Goal: Task Accomplishment & Management: Manage account settings

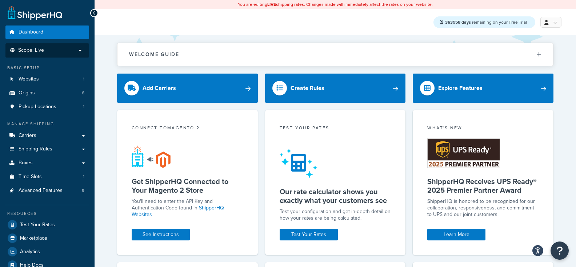
click at [61, 49] on p "Scope: Live" at bounding box center [47, 50] width 77 height 6
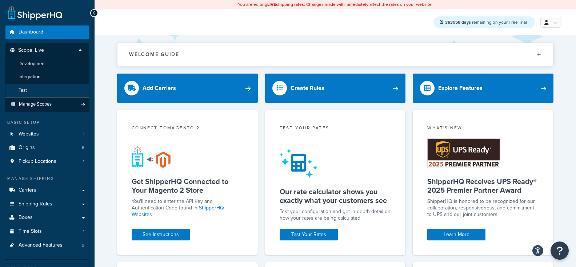
click at [43, 89] on li "Test" at bounding box center [47, 90] width 84 height 13
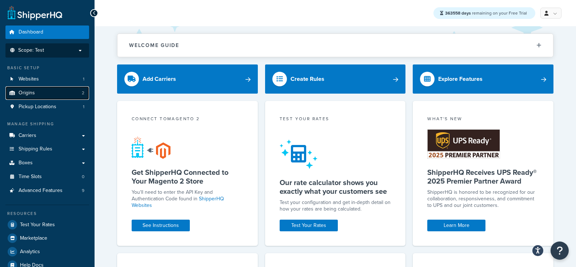
click at [67, 92] on link "Origins 2" at bounding box center [47, 92] width 84 height 13
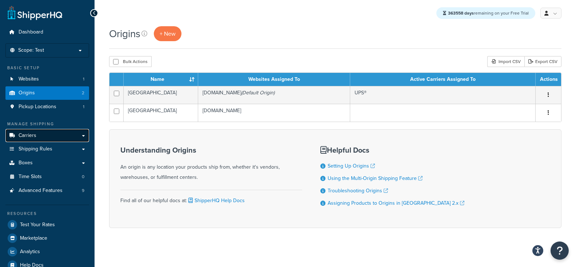
click at [77, 140] on link "Carriers" at bounding box center [47, 135] width 84 height 13
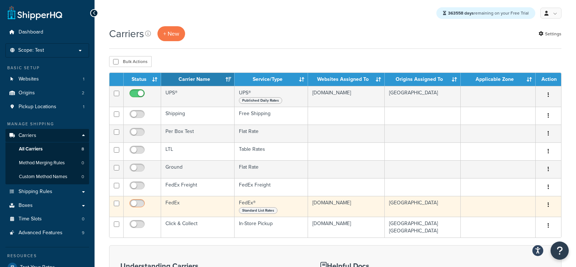
click at [135, 202] on input "checkbox" at bounding box center [138, 204] width 20 height 9
checkbox input "true"
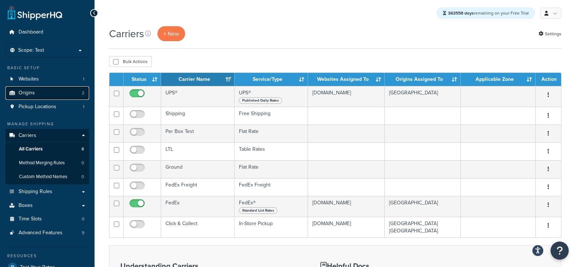
click at [60, 96] on link "Origins 2" at bounding box center [47, 92] width 84 height 13
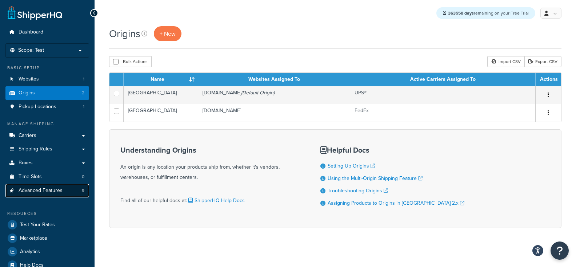
click at [69, 189] on link "Advanced Features 9" at bounding box center [47, 190] width 84 height 13
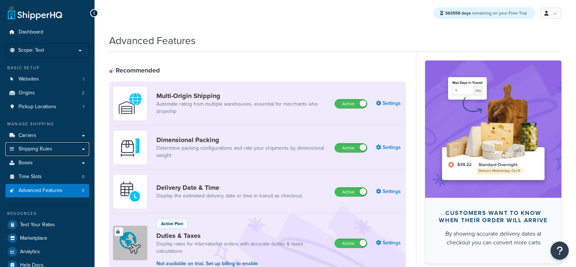
click at [63, 150] on link "Shipping Rules" at bounding box center [47, 148] width 84 height 13
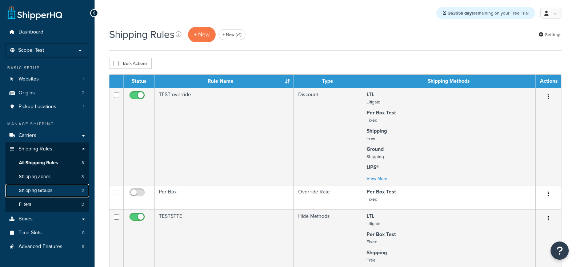
click at [56, 189] on link "Shipping Groups 2" at bounding box center [47, 190] width 84 height 13
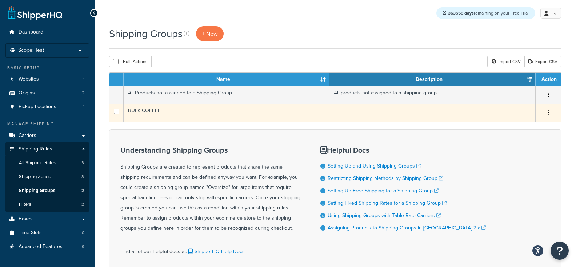
click at [547, 113] on button "button" at bounding box center [548, 113] width 10 height 12
click at [519, 155] on link "Delete" at bounding box center [518, 156] width 57 height 15
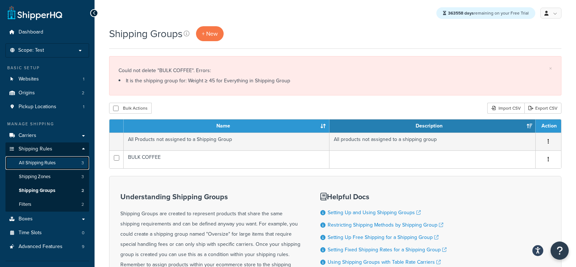
click at [70, 165] on link "All Shipping Rules 3" at bounding box center [47, 162] width 84 height 13
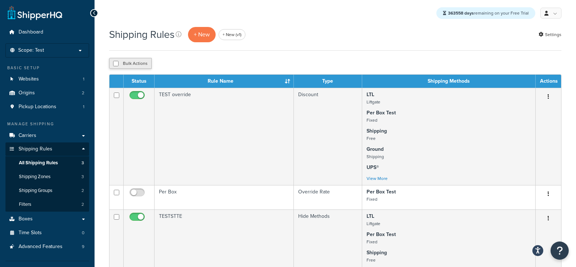
click at [132, 63] on button "Bulk Actions" at bounding box center [130, 63] width 43 height 11
checkbox input "true"
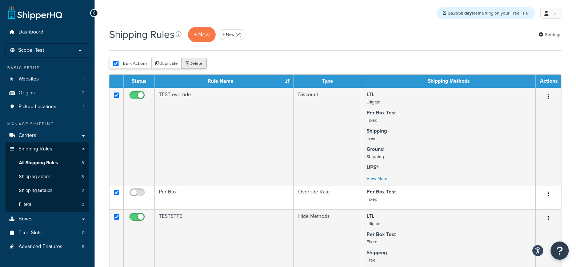
click at [189, 63] on button "Delete" at bounding box center [194, 63] width 25 height 11
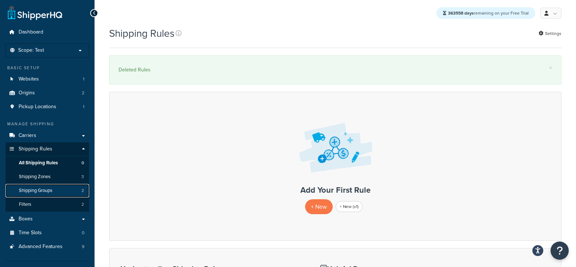
click at [45, 190] on span "Shipping Groups" at bounding box center [35, 190] width 33 height 6
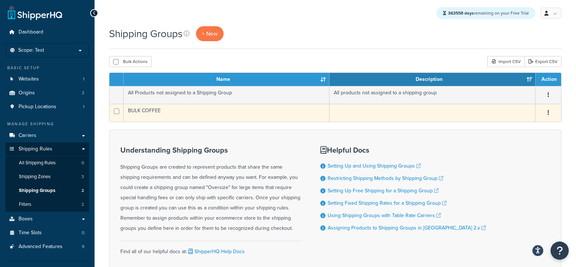
click at [549, 112] on icon "button" at bounding box center [548, 112] width 1 height 5
click at [518, 156] on link "Delete" at bounding box center [518, 156] width 57 height 15
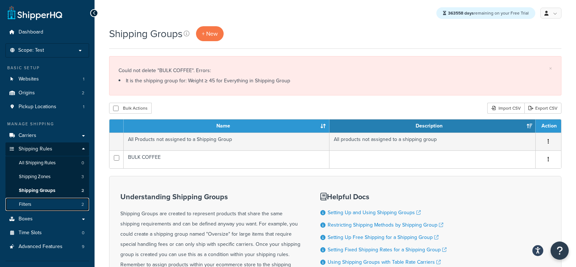
click at [61, 202] on link "Filters 2" at bounding box center [47, 204] width 84 height 13
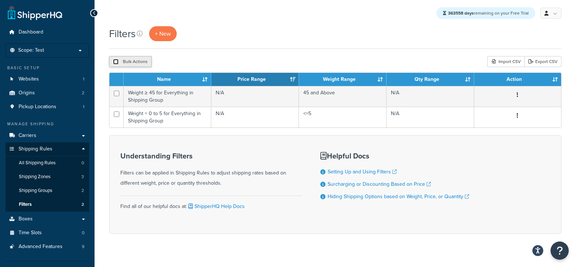
click at [117, 63] on input "checkbox" at bounding box center [115, 61] width 5 height 5
checkbox input "true"
click at [196, 63] on button "Delete" at bounding box center [194, 61] width 25 height 11
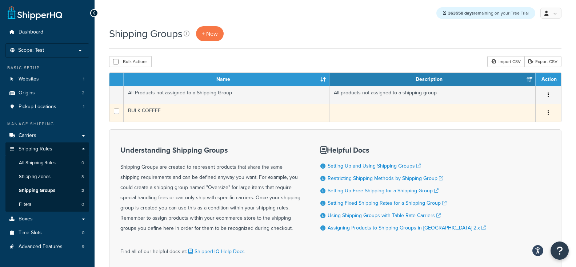
click at [548, 113] on button "button" at bounding box center [548, 113] width 10 height 12
click at [517, 159] on link "Delete" at bounding box center [518, 156] width 57 height 15
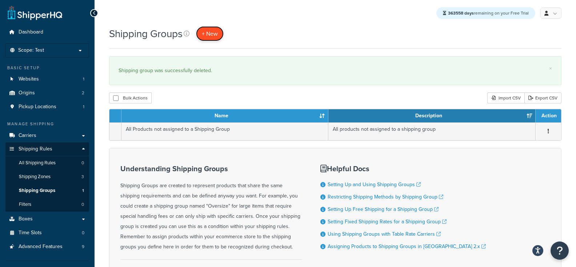
click at [213, 39] on link "+ New" at bounding box center [210, 33] width 28 height 15
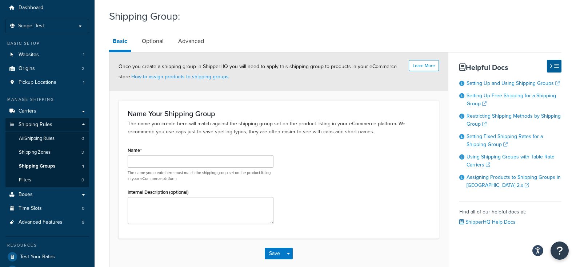
scroll to position [44, 0]
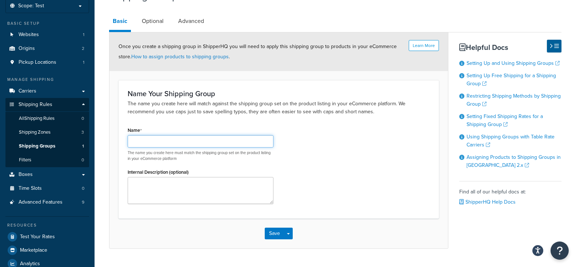
click at [190, 145] on input "Name" at bounding box center [201, 141] width 146 height 12
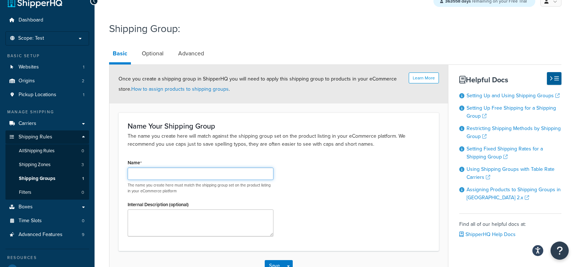
scroll to position [7, 0]
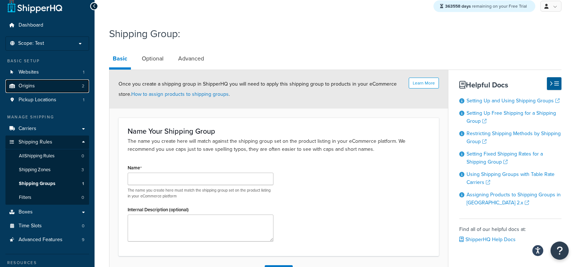
click at [66, 82] on link "Origins 2" at bounding box center [47, 85] width 84 height 13
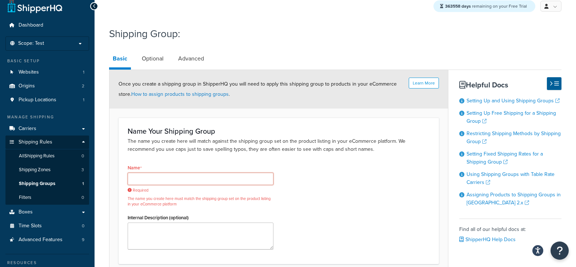
click at [204, 173] on input "Name" at bounding box center [201, 178] width 146 height 12
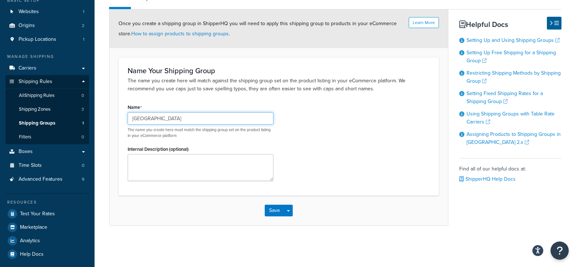
scroll to position [69, 0]
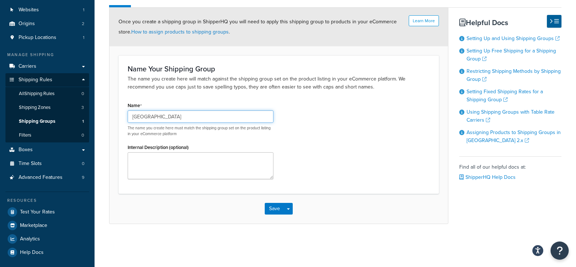
type input "[GEOGRAPHIC_DATA]"
click at [294, 205] on div "Save Save Dropdown Save and Edit Save and Duplicate Save and Create New" at bounding box center [278, 209] width 339 height 30
click at [288, 208] on span "button" at bounding box center [288, 208] width 3 height 1
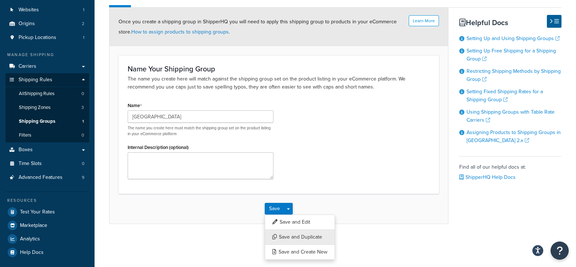
click at [298, 232] on button "Save and Duplicate" at bounding box center [300, 236] width 70 height 15
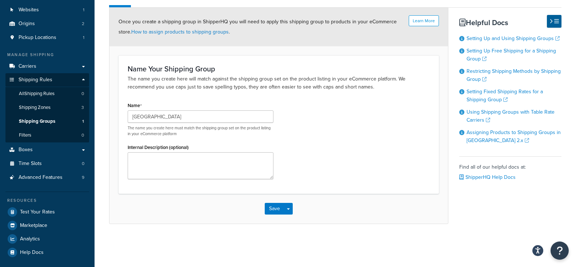
scroll to position [0, 0]
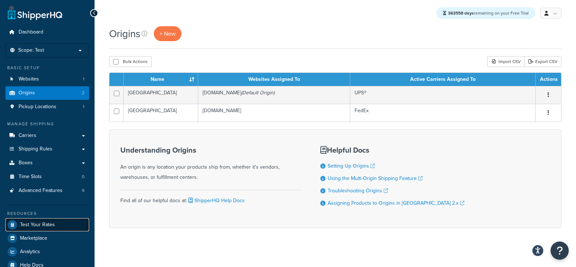
click at [59, 230] on link "Test Your Rates" at bounding box center [47, 224] width 84 height 13
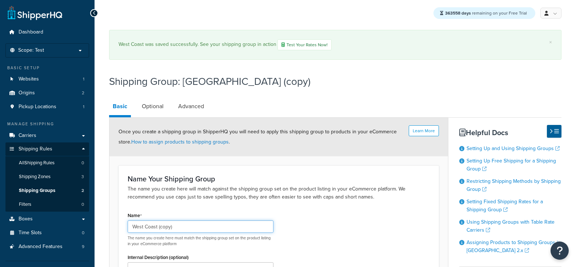
click at [135, 230] on input "West Coast (copy)" at bounding box center [201, 226] width 146 height 12
click at [135, 227] on input "West Coast (copy)" at bounding box center [201, 226] width 146 height 12
drag, startPoint x: 157, startPoint y: 227, endPoint x: 225, endPoint y: 227, distance: 68.4
click at [225, 227] on input "East Coast (copy)" at bounding box center [201, 226] width 146 height 12
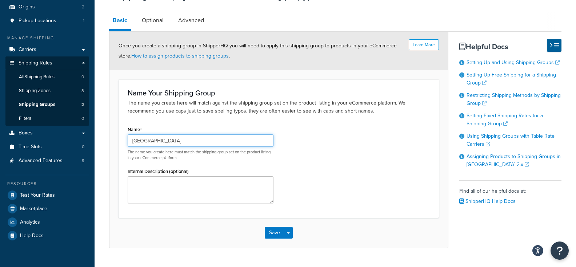
scroll to position [101, 0]
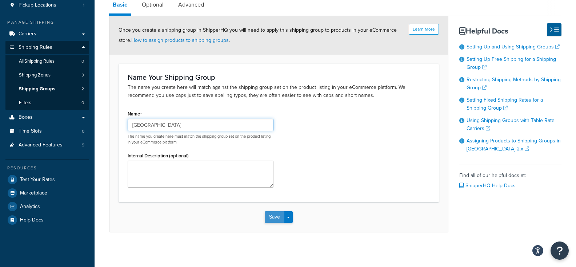
type input "[GEOGRAPHIC_DATA]"
click at [279, 216] on button "Save" at bounding box center [275, 217] width 20 height 12
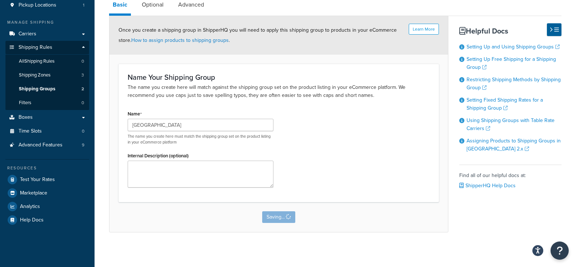
scroll to position [0, 0]
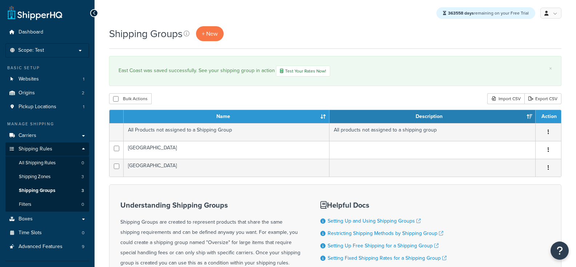
click at [232, 146] on td "[GEOGRAPHIC_DATA]" at bounding box center [227, 150] width 206 height 18
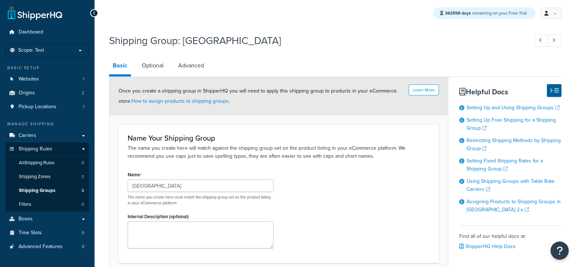
click at [158, 63] on link "Optional" at bounding box center [152, 65] width 29 height 17
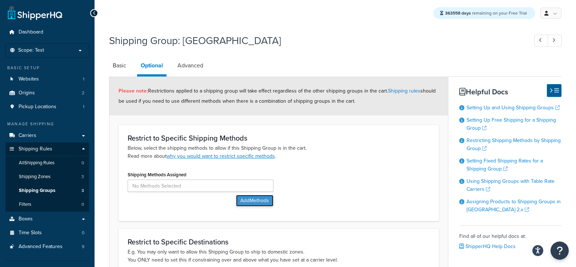
click at [254, 196] on button "Add Methods" at bounding box center [254, 201] width 37 height 12
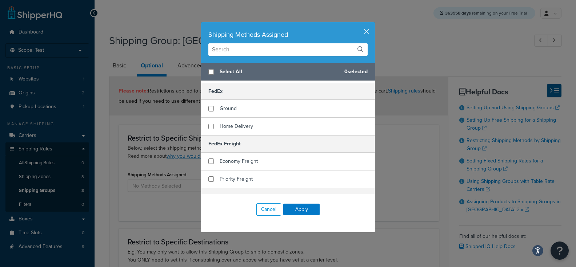
scroll to position [170, 0]
checkbox input "true"
click at [251, 124] on span "Home Delivery" at bounding box center [236, 127] width 33 height 8
checkbox input "true"
click at [247, 111] on div "Ground" at bounding box center [288, 110] width 174 height 18
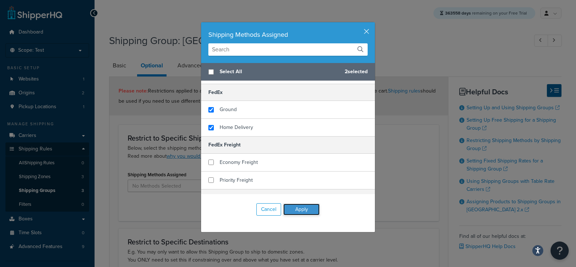
click at [302, 208] on button "Apply" at bounding box center [301, 209] width 36 height 12
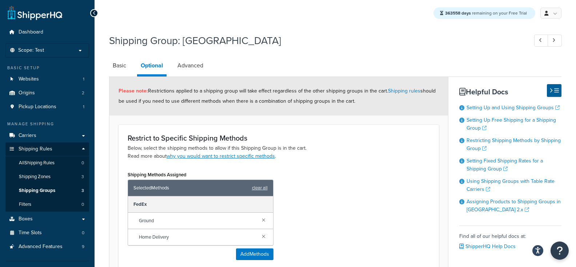
scroll to position [170, 0]
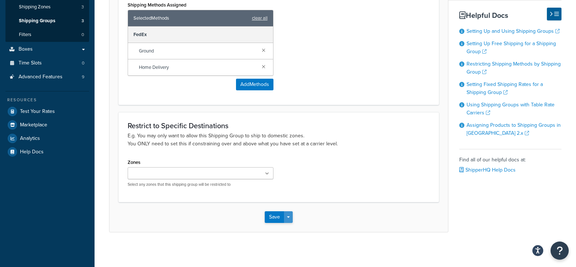
click at [289, 221] on button "Save Dropdown" at bounding box center [288, 217] width 9 height 12
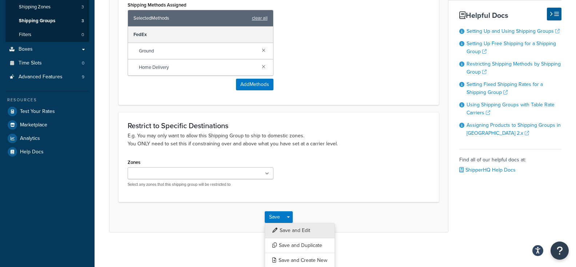
click at [294, 234] on button "Save and Edit" at bounding box center [300, 230] width 70 height 15
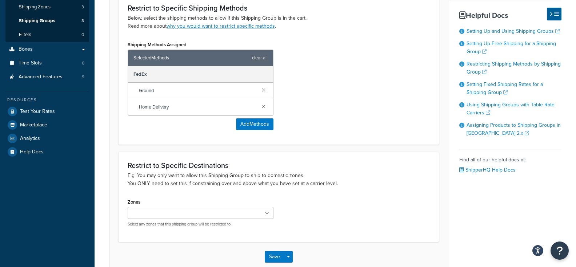
scroll to position [0, 0]
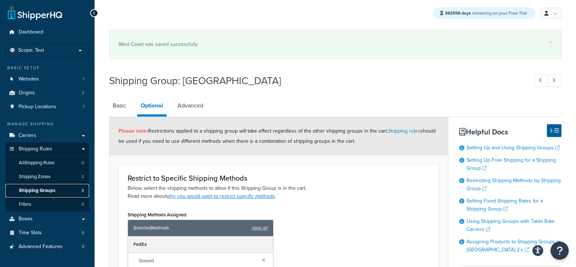
click at [55, 187] on link "Shipping Groups 3" at bounding box center [47, 190] width 84 height 13
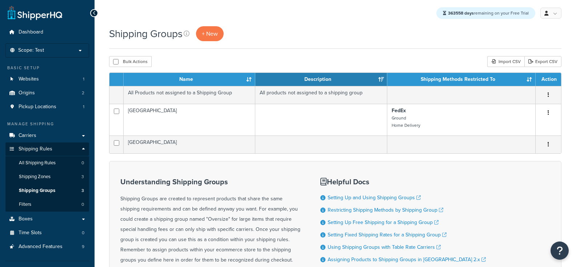
click at [231, 144] on td "[GEOGRAPHIC_DATA]" at bounding box center [190, 144] width 132 height 18
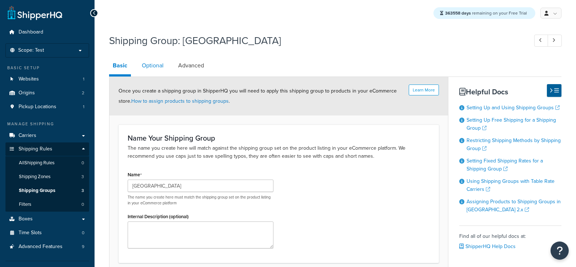
click at [156, 69] on link "Optional" at bounding box center [152, 65] width 29 height 17
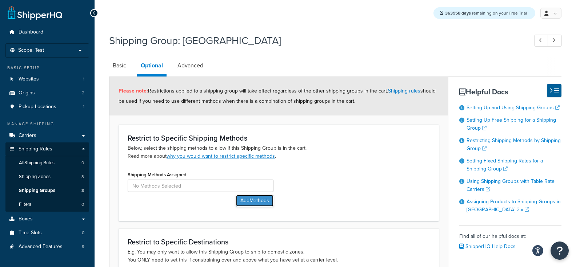
click at [254, 196] on button "Add Methods" at bounding box center [254, 201] width 37 height 12
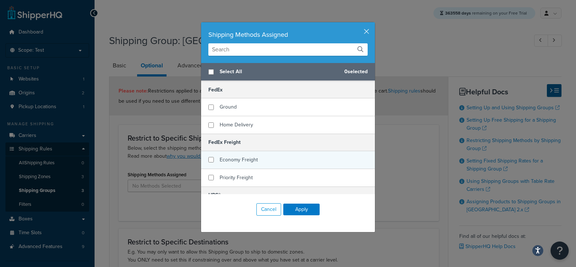
scroll to position [214, 0]
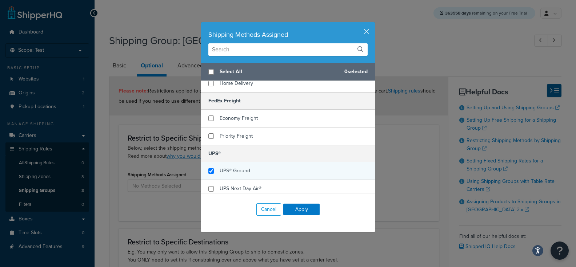
checkbox input "true"
click at [260, 168] on div "UPS® Ground" at bounding box center [288, 171] width 174 height 18
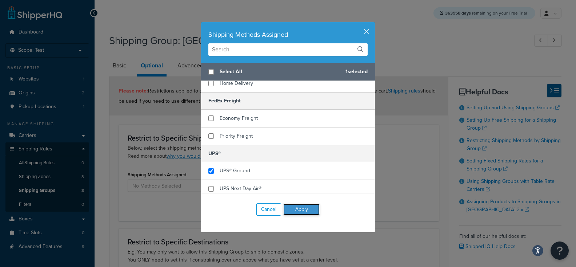
click at [312, 208] on button "Apply" at bounding box center [301, 209] width 36 height 12
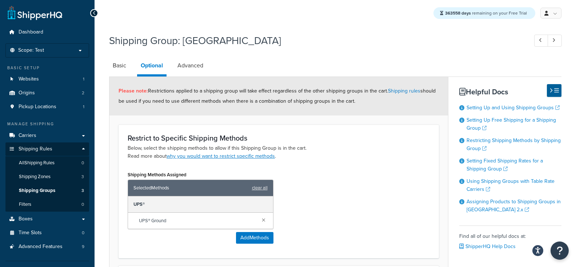
scroll to position [154, 0]
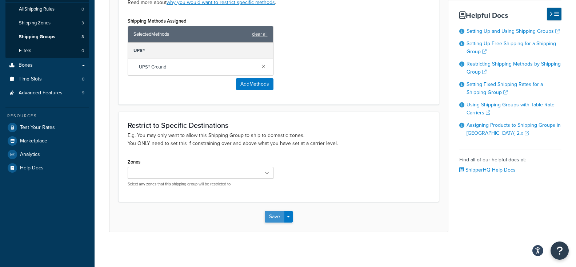
click at [272, 217] on button "Save" at bounding box center [275, 217] width 20 height 12
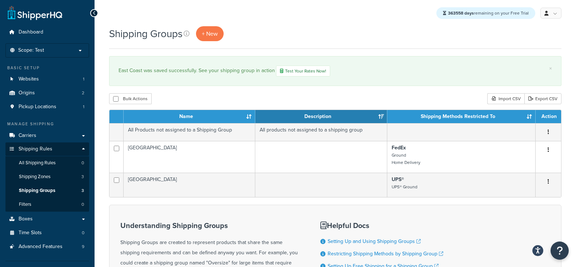
click at [401, 91] on div "Shipping Groups + New × East Coast was saved successfully. See your shipping gr…" at bounding box center [336, 202] width 482 height 353
click at [59, 183] on ul "Shipping Rules All Shipping Rules 0 Shipping Zones 3 Shipping Groups 3 Filters 0" at bounding box center [47, 183] width 84 height 55
click at [58, 180] on link "Shipping Zones 3" at bounding box center [47, 176] width 84 height 13
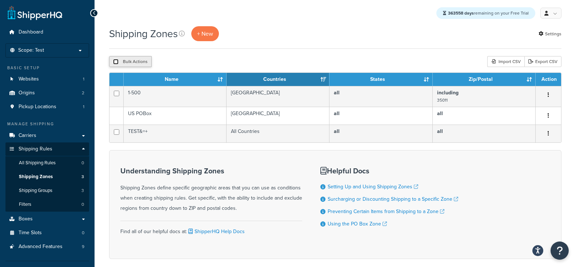
click at [113, 60] on input "checkbox" at bounding box center [115, 61] width 5 height 5
checkbox input "true"
click at [201, 56] on div "Shipping Zones + New Settings Bulk Actions Duplicate Delete Import CSV Export C…" at bounding box center [336, 155] width 482 height 258
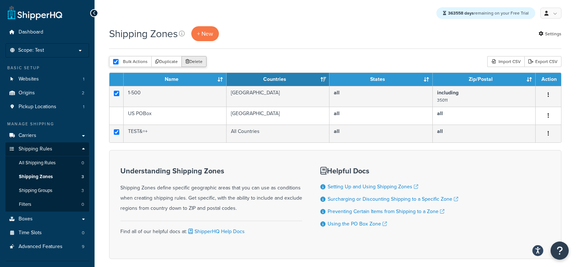
click at [200, 57] on button "Delete" at bounding box center [194, 61] width 25 height 11
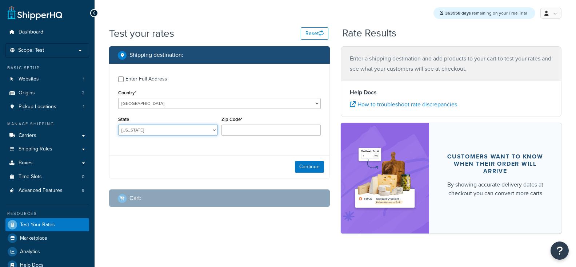
click at [118, 124] on select "Alabama Alaska American Samoa Arizona Arkansas Armed Forces Americas Armed Forc…" at bounding box center [168, 129] width 100 height 11
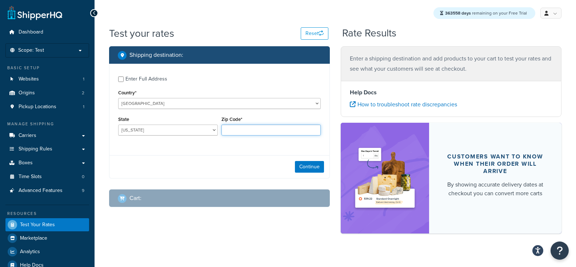
click at [235, 133] on input "Zip Code*" at bounding box center [272, 129] width 100 height 11
type input "35011"
click at [158, 79] on div "Enter Full Address" at bounding box center [147, 79] width 42 height 10
click at [124, 79] on input "Enter Full Address" at bounding box center [120, 78] width 5 height 5
checkbox input "true"
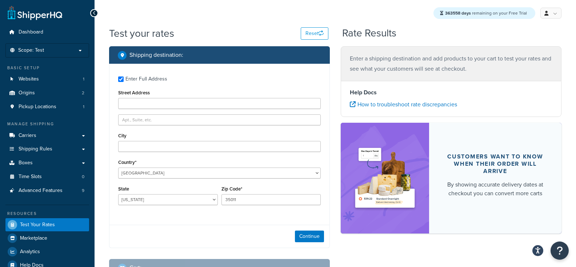
click at [168, 153] on div "Enter Full Address Street Address City Country* United States United Kingdom Af…" at bounding box center [219, 141] width 220 height 155
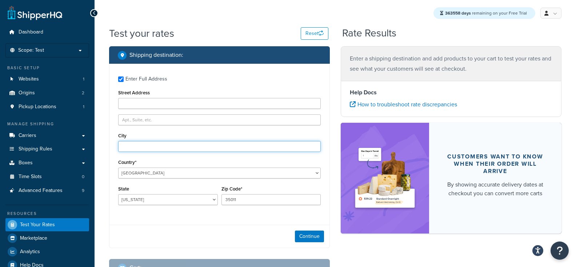
click at [160, 147] on input "City" at bounding box center [219, 146] width 203 height 11
type input "Alexander City"
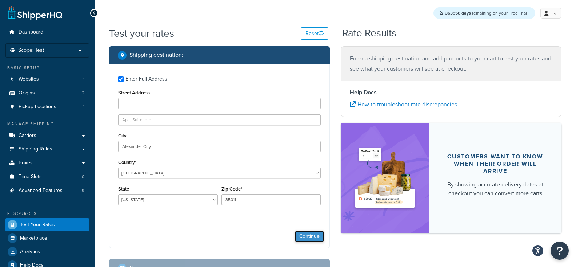
click at [313, 241] on button "Continue" at bounding box center [309, 236] width 29 height 12
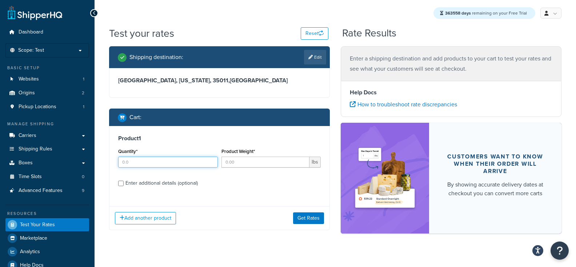
click at [186, 163] on input "Quantity*" at bounding box center [168, 161] width 100 height 11
type input "1"
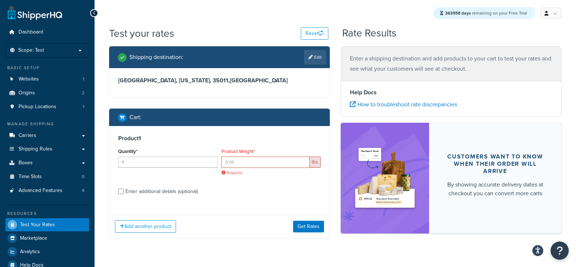
click at [227, 163] on input "Product Weight*" at bounding box center [266, 161] width 88 height 11
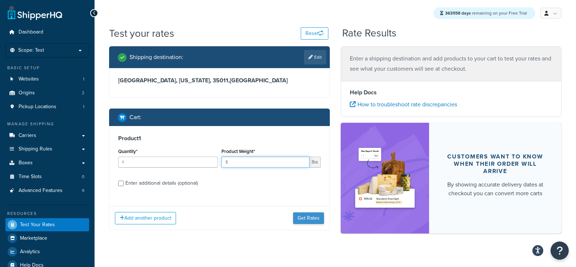
type input "5"
click at [319, 214] on button "Get Rates" at bounding box center [308, 218] width 31 height 12
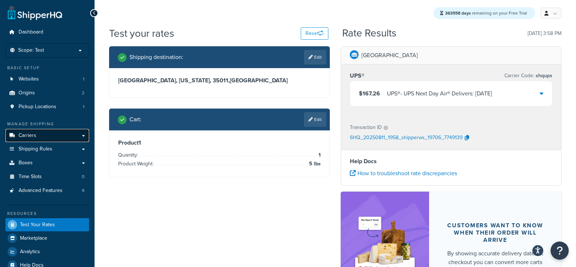
click at [40, 138] on link "Carriers" at bounding box center [47, 135] width 84 height 13
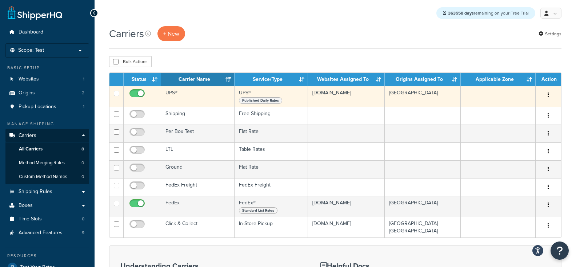
click at [206, 96] on td "UPS®" at bounding box center [197, 96] width 73 height 21
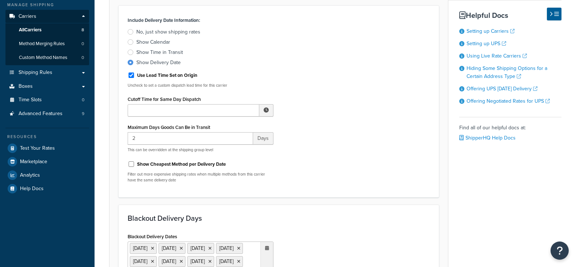
scroll to position [137, 0]
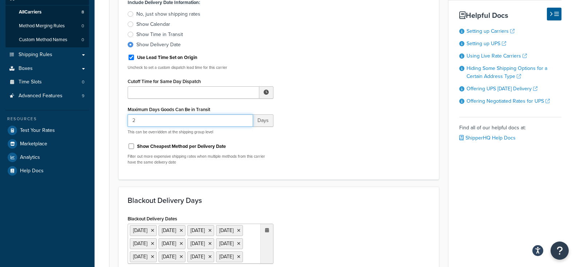
click at [227, 126] on input "2" at bounding box center [191, 120] width 126 height 12
click at [348, 166] on div "Include Delivery Date Information: No, just show shipping rates Show Calendar S…" at bounding box center [278, 83] width 313 height 173
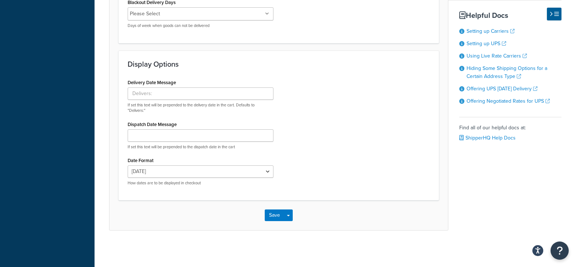
scroll to position [427, 0]
click at [293, 214] on div "Save Save Dropdown Save and Edit" at bounding box center [278, 215] width 339 height 30
click at [291, 222] on div "Save Save Dropdown Save and Edit" at bounding box center [278, 215] width 339 height 30
click at [290, 216] on button "Save Dropdown" at bounding box center [288, 215] width 9 height 12
click at [291, 224] on button "Save and Edit" at bounding box center [291, 228] width 53 height 15
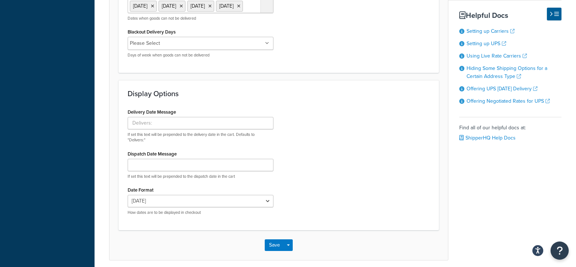
scroll to position [0, 0]
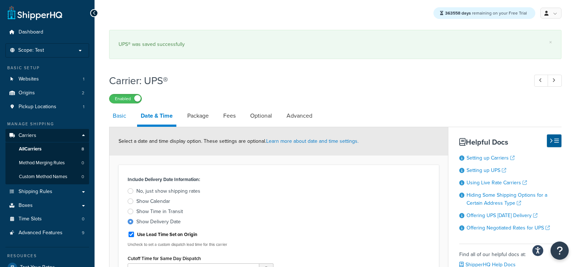
click at [126, 116] on link "Basic" at bounding box center [119, 115] width 21 height 17
select select "ups"
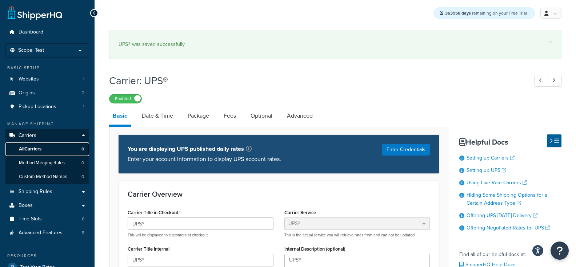
click at [70, 144] on link "All Carriers 8" at bounding box center [47, 148] width 84 height 13
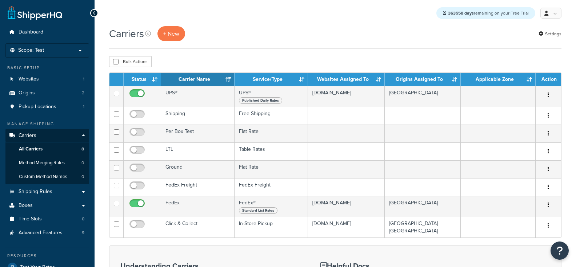
click at [206, 208] on td "FedEx" at bounding box center [197, 206] width 73 height 21
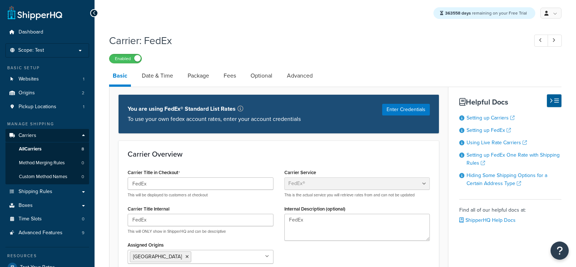
select select "fedEx"
select select "REGULAR_PICKUP"
select select "YOUR_PACKAGING"
click at [152, 75] on link "Date & Time" at bounding box center [157, 75] width 39 height 17
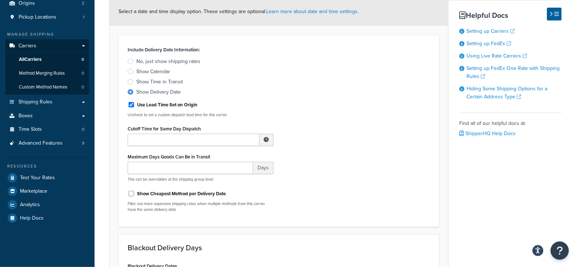
scroll to position [79, 0]
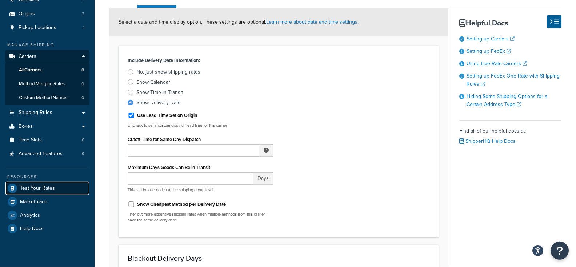
click at [59, 182] on link "Test Your Rates" at bounding box center [47, 188] width 84 height 13
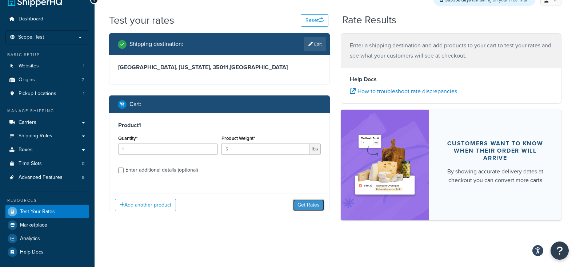
click at [304, 203] on button "Get Rates" at bounding box center [308, 205] width 31 height 12
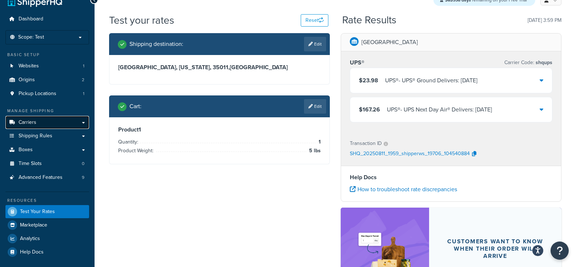
click at [29, 126] on link "Carriers" at bounding box center [47, 122] width 84 height 13
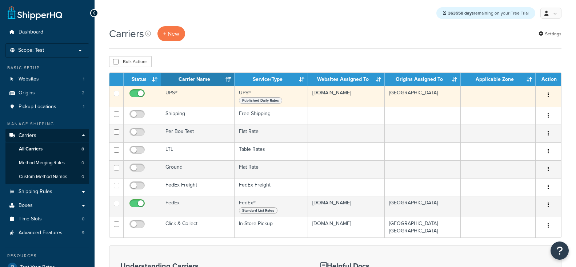
click at [188, 98] on td "UPS®" at bounding box center [197, 96] width 73 height 21
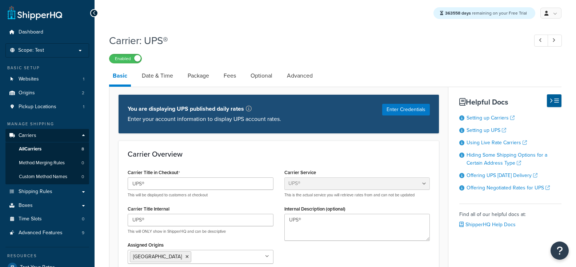
select select "ups"
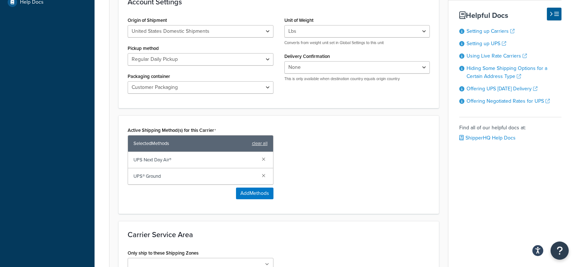
scroll to position [401, 0]
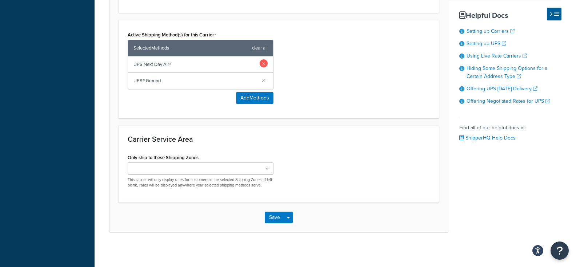
click at [263, 65] on link at bounding box center [264, 63] width 8 height 8
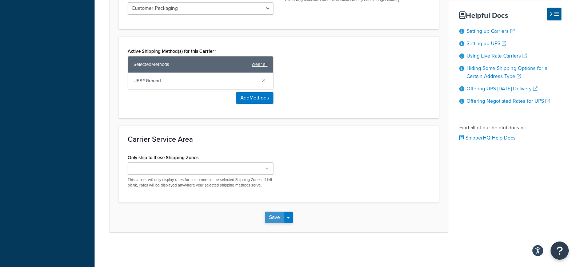
click at [272, 215] on button "Save" at bounding box center [275, 217] width 20 height 12
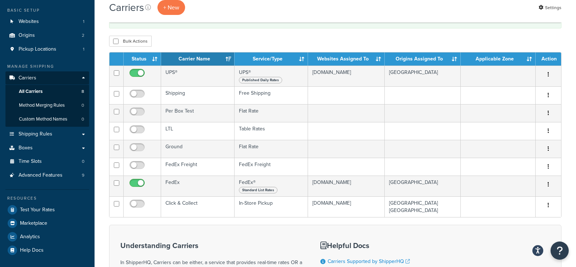
scroll to position [57, 0]
